Goal: Complete application form

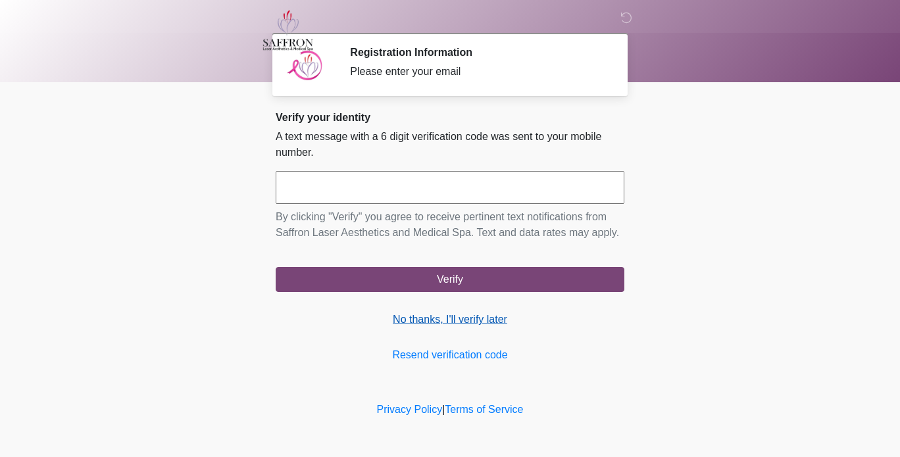
click at [478, 313] on link "No thanks, I'll verify later" at bounding box center [450, 320] width 349 height 16
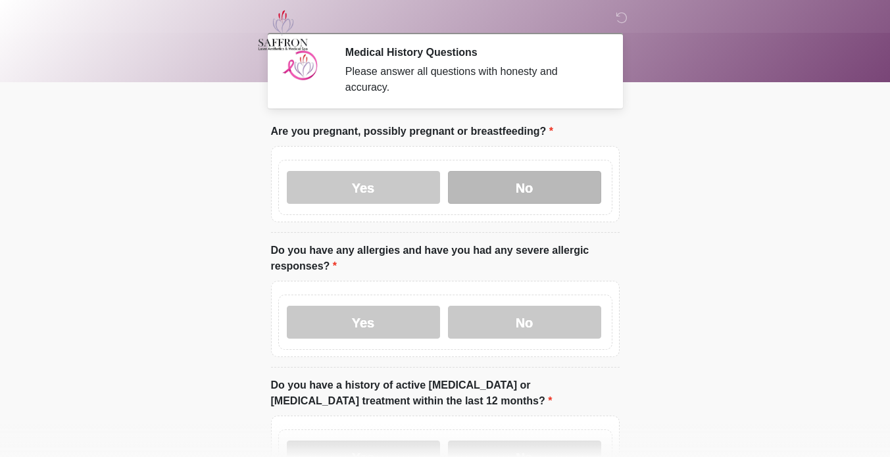
click at [556, 171] on label "No" at bounding box center [524, 187] width 153 height 33
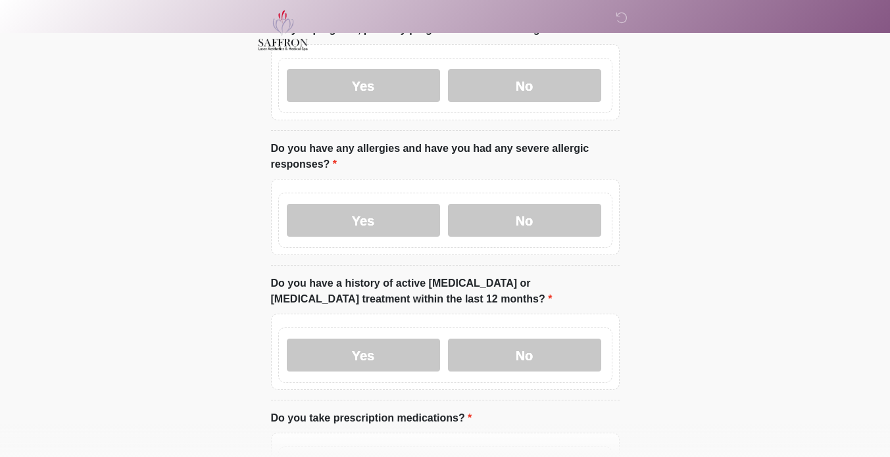
scroll to position [102, 0]
click at [559, 218] on label "No" at bounding box center [524, 220] width 153 height 33
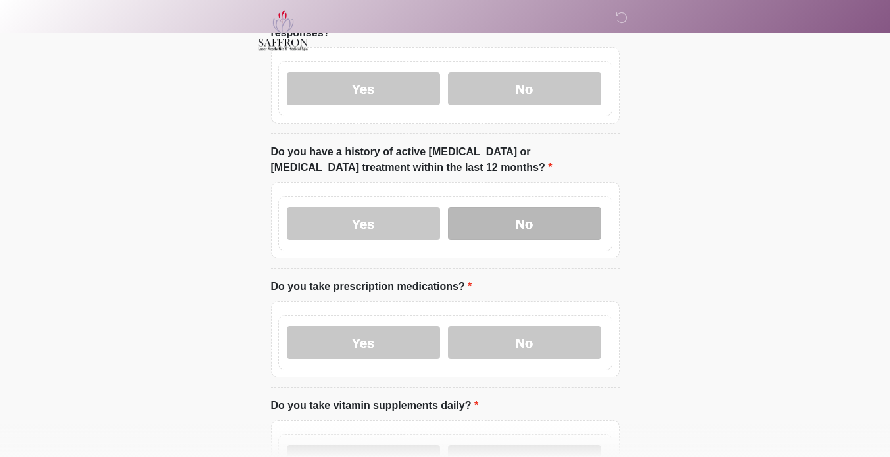
click at [566, 210] on label "No" at bounding box center [524, 223] width 153 height 33
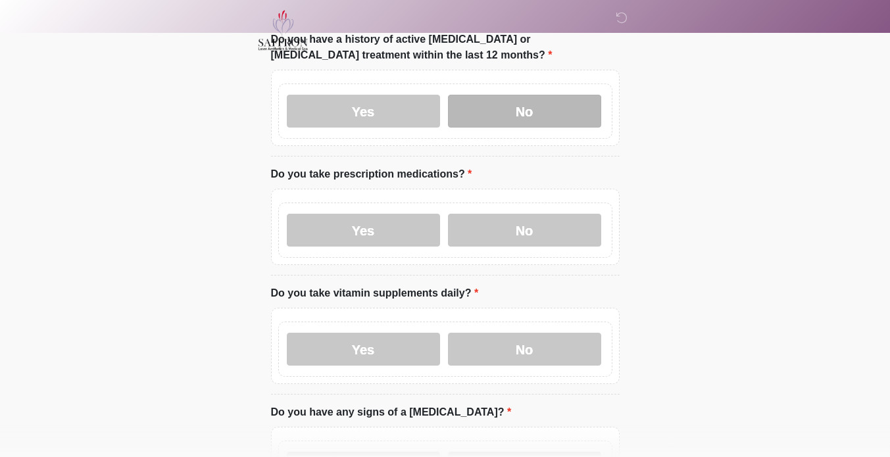
scroll to position [357, 0]
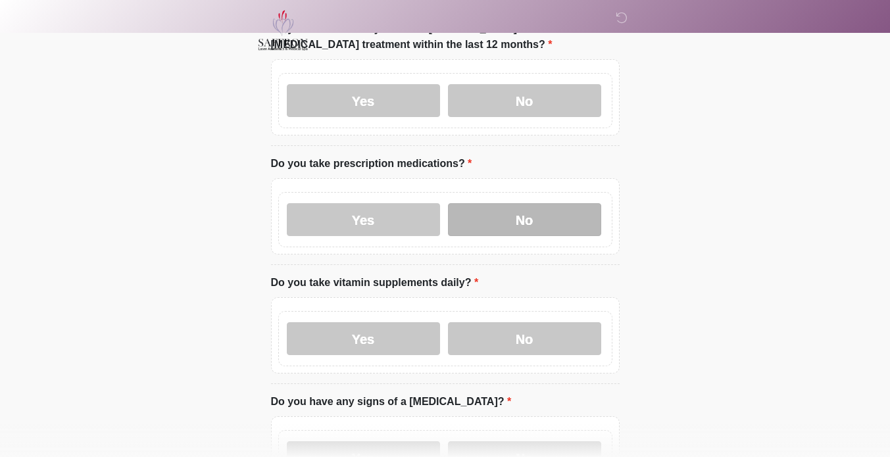
click at [567, 218] on label "No" at bounding box center [524, 219] width 153 height 33
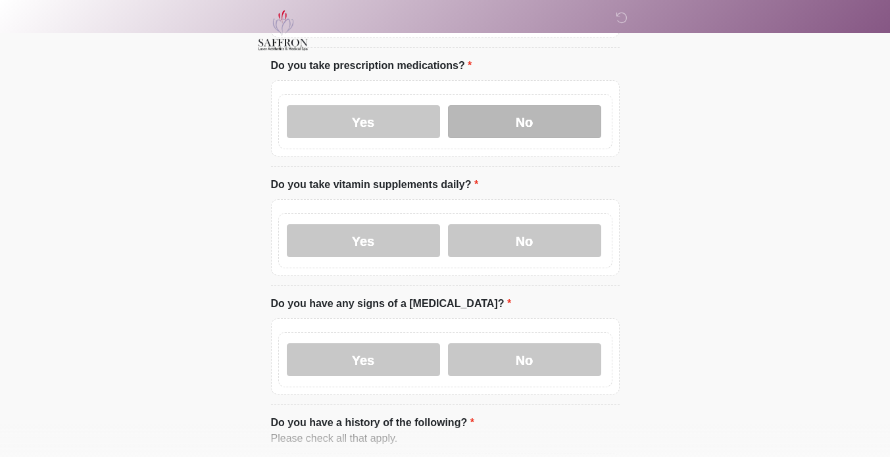
scroll to position [457, 0]
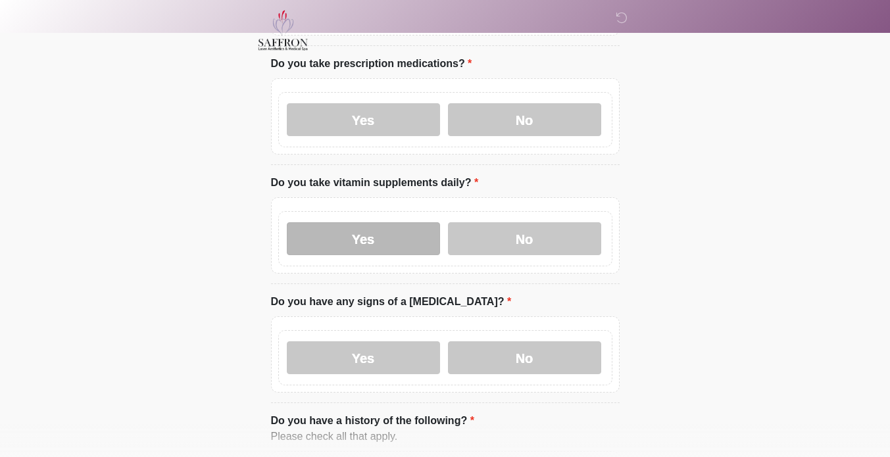
click at [388, 228] on label "Yes" at bounding box center [363, 238] width 153 height 33
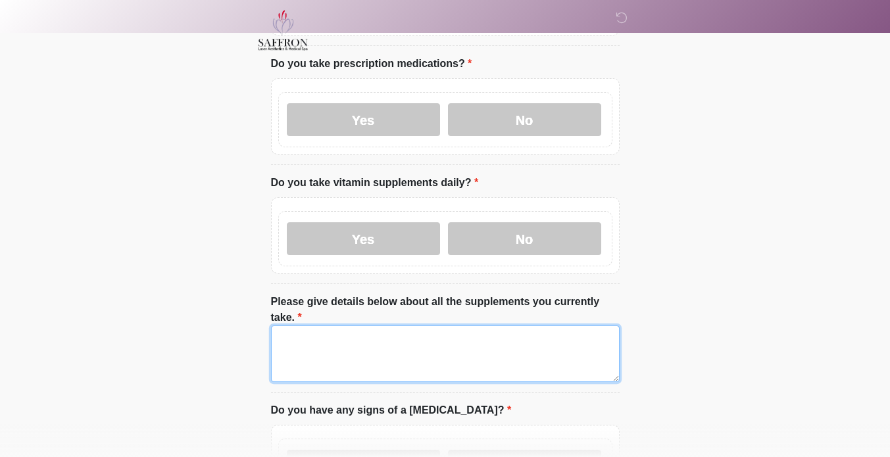
click at [409, 326] on textarea "Please give details below about all the supplements you currently take." at bounding box center [445, 354] width 349 height 57
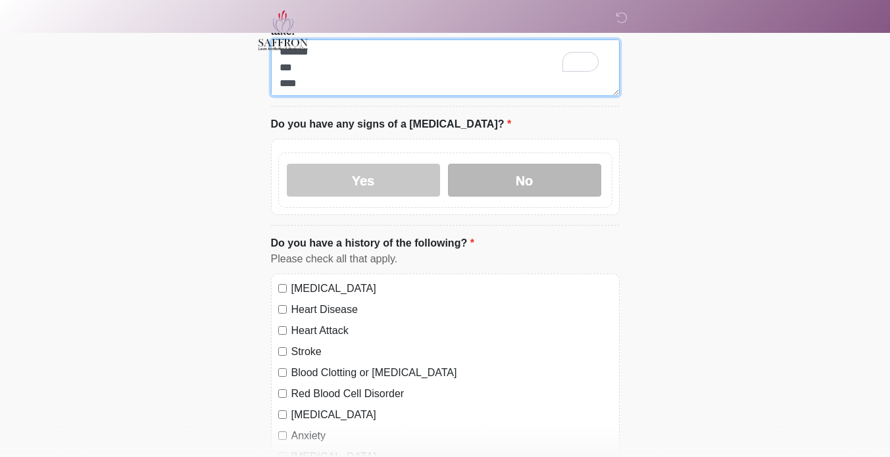
type textarea "**********"
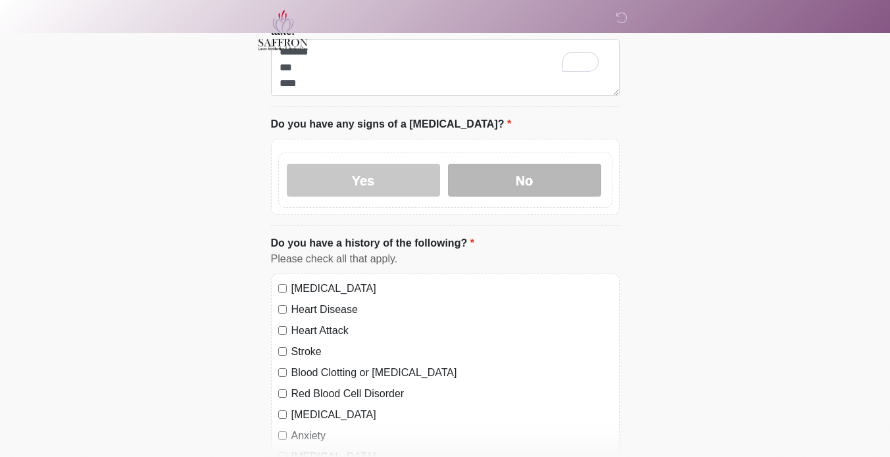
click at [565, 164] on label "No" at bounding box center [524, 180] width 153 height 33
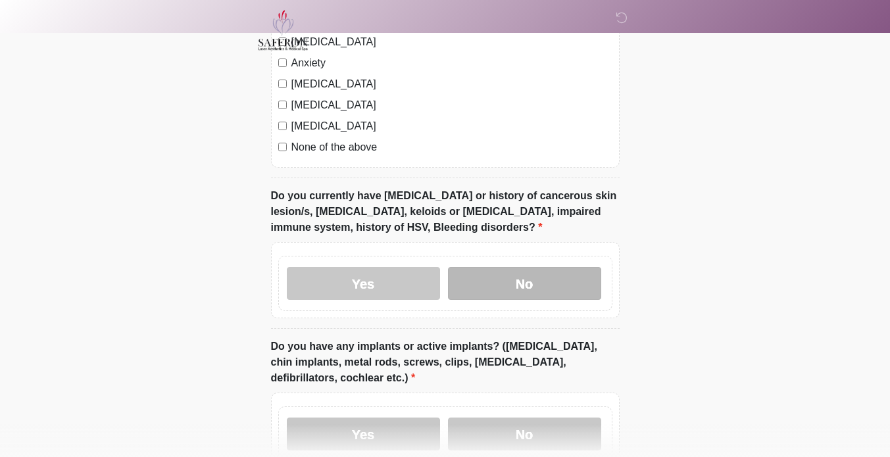
click at [577, 267] on label "No" at bounding box center [524, 283] width 153 height 33
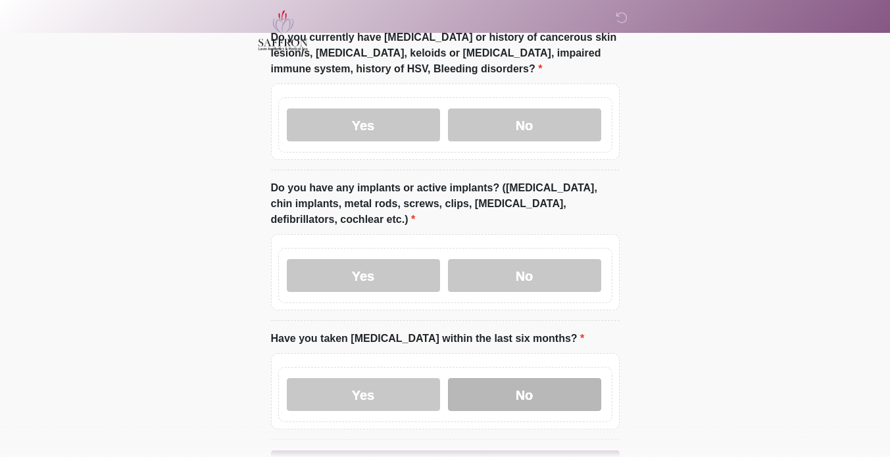
click at [562, 378] on label "No" at bounding box center [524, 394] width 153 height 33
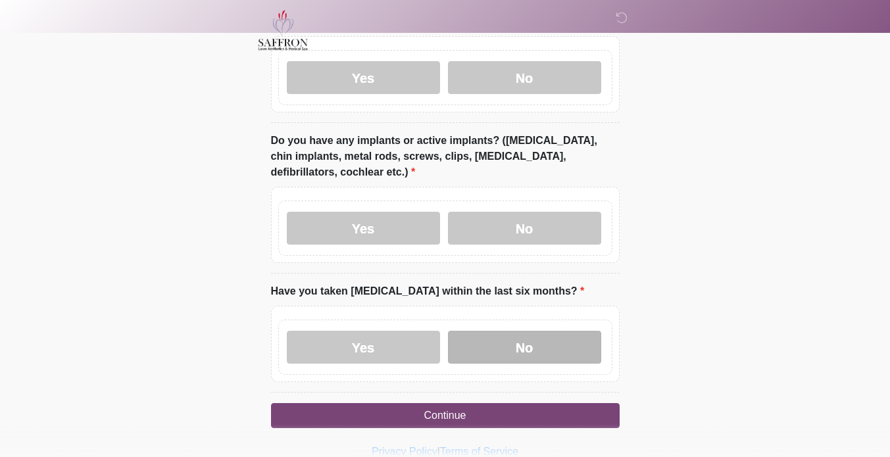
scroll to position [1327, 0]
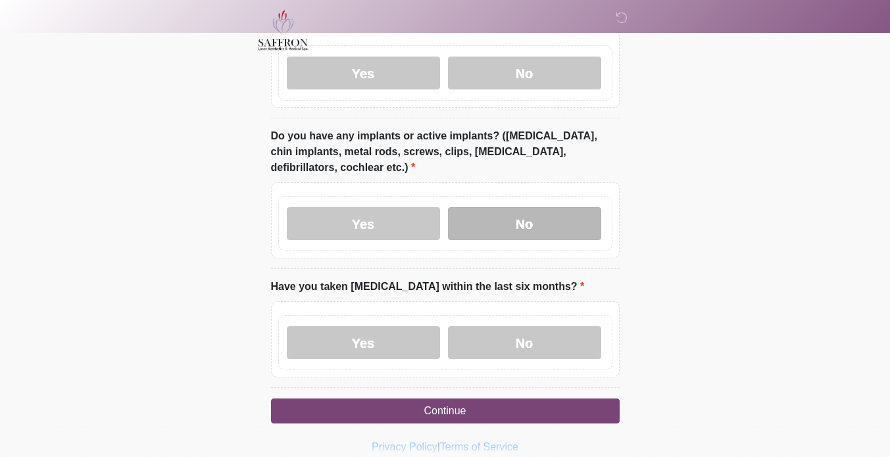
click at [540, 207] on label "No" at bounding box center [524, 223] width 153 height 33
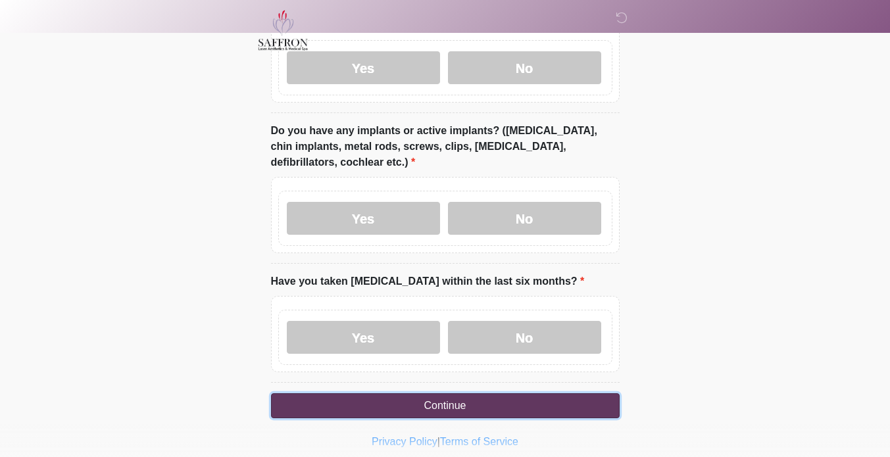
click at [582, 393] on button "Continue" at bounding box center [445, 405] width 349 height 25
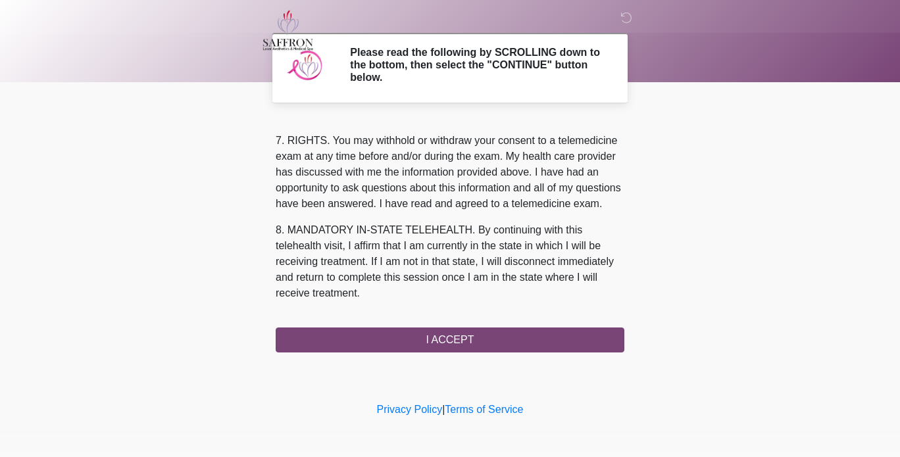
scroll to position [585, 0]
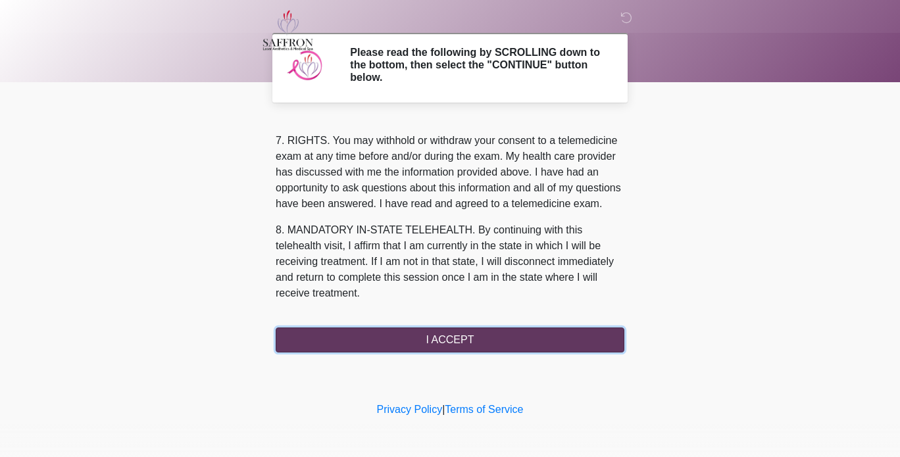
click at [493, 349] on button "I ACCEPT" at bounding box center [450, 340] width 349 height 25
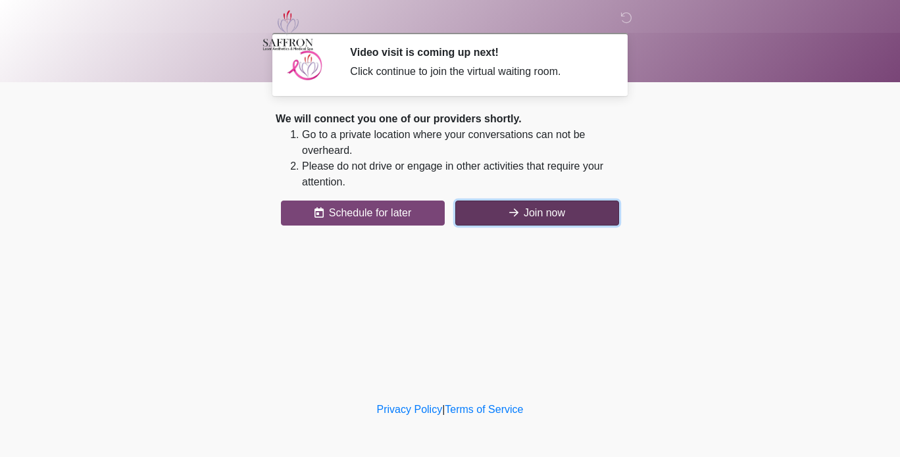
click at [573, 218] on button "Join now" at bounding box center [537, 213] width 164 height 25
